Goal: Navigation & Orientation: Find specific page/section

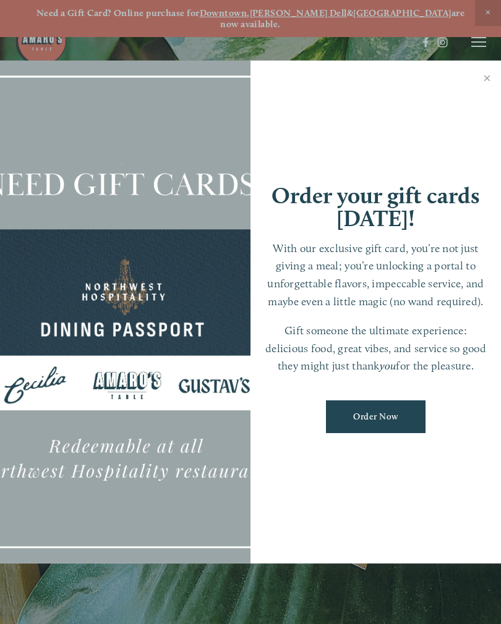
click at [492, 81] on link "Close" at bounding box center [487, 79] width 24 height 35
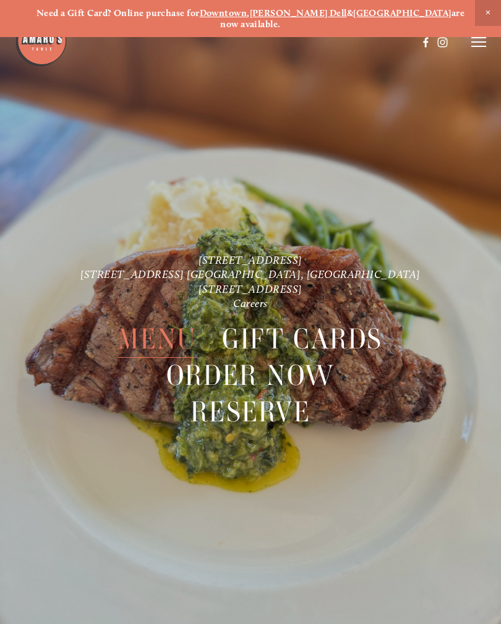
click at [158, 333] on span "Menu" at bounding box center [157, 339] width 78 height 37
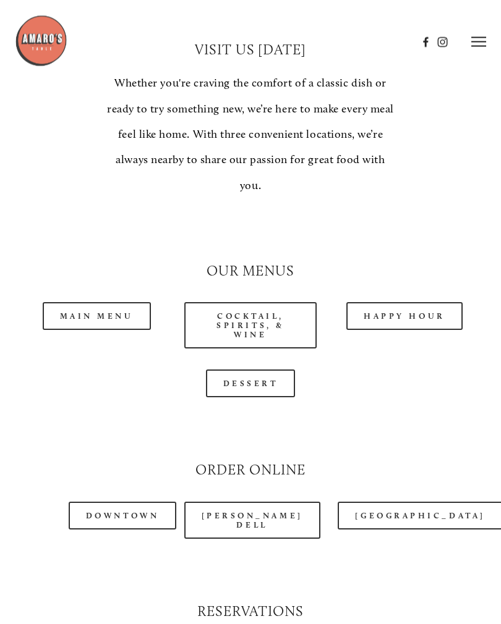
scroll to position [938, 0]
click at [96, 302] on link "Main Menu" at bounding box center [97, 316] width 108 height 28
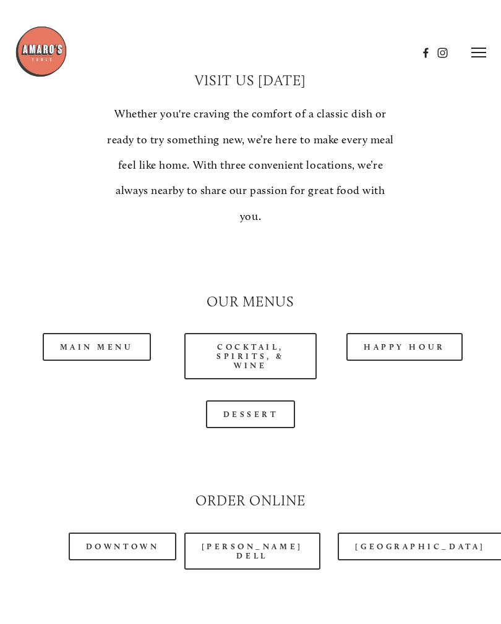
scroll to position [937, 0]
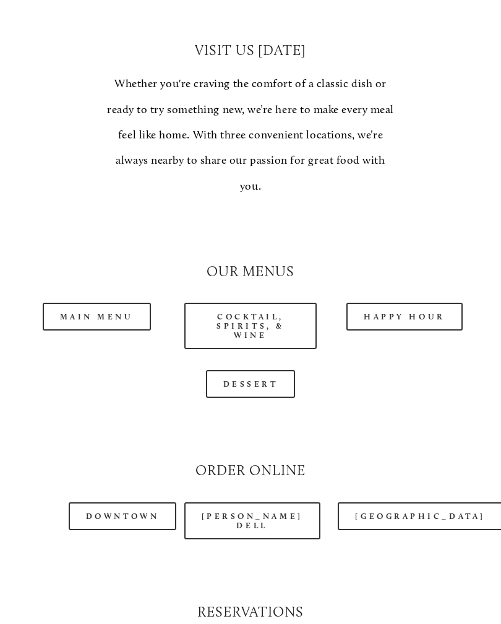
click at [258, 370] on link "Dessert" at bounding box center [251, 384] width 90 height 28
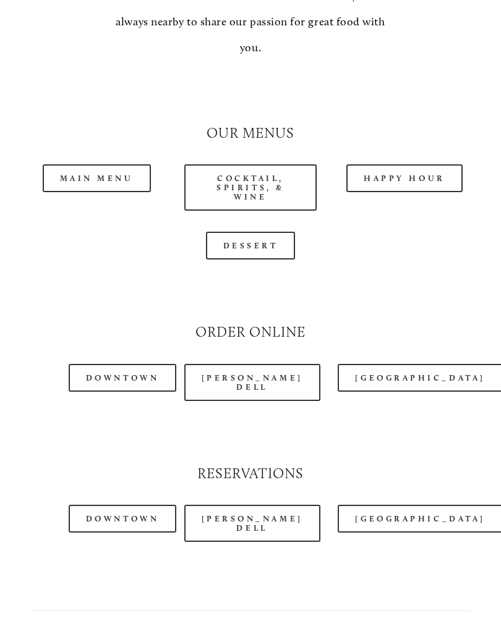
scroll to position [1081, 0]
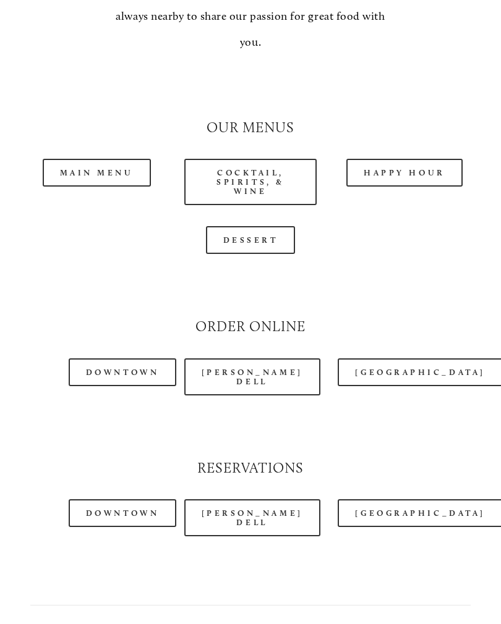
click at [392, 503] on link "[GEOGRAPHIC_DATA]" at bounding box center [419, 514] width 164 height 28
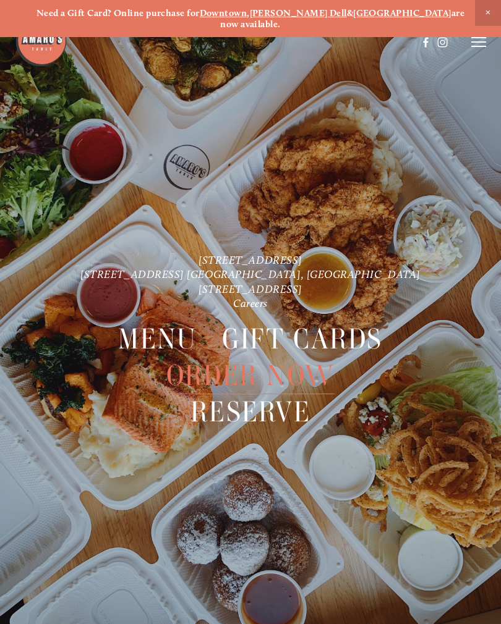
click at [480, 40] on icon at bounding box center [478, 41] width 15 height 11
click at [378, 69] on header "Menu Order Now Visit Gallery 0" at bounding box center [250, 42] width 501 height 85
click at [330, 45] on span "Visit" at bounding box center [332, 41] width 18 height 11
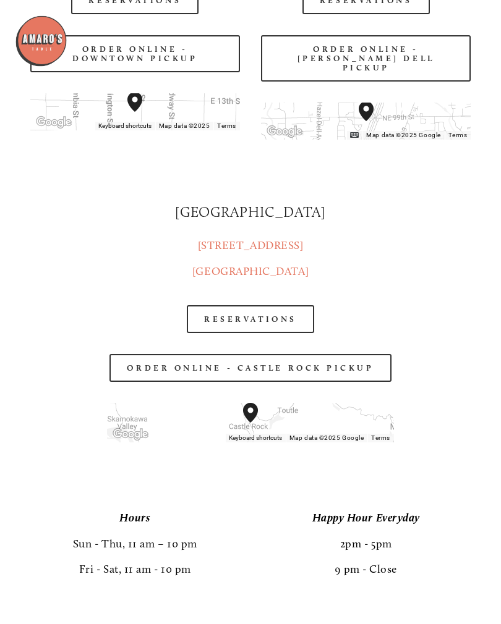
scroll to position [1664, 0]
